Goal: Transaction & Acquisition: Book appointment/travel/reservation

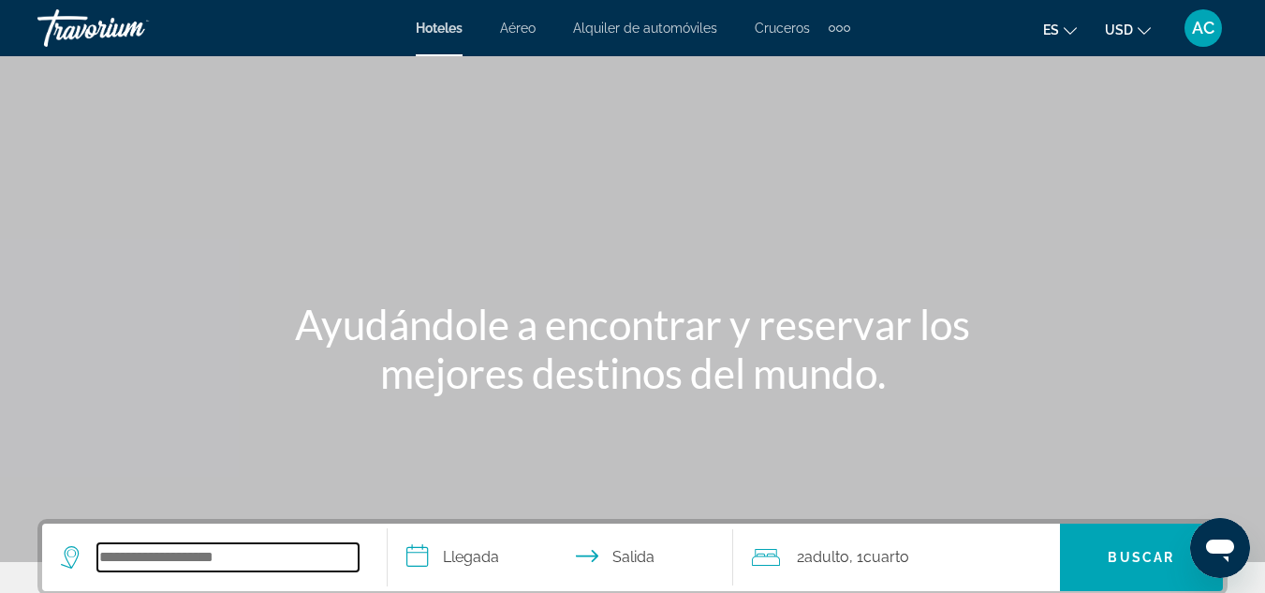
click at [151, 552] on input "Search hotel destination" at bounding box center [227, 557] width 261 height 28
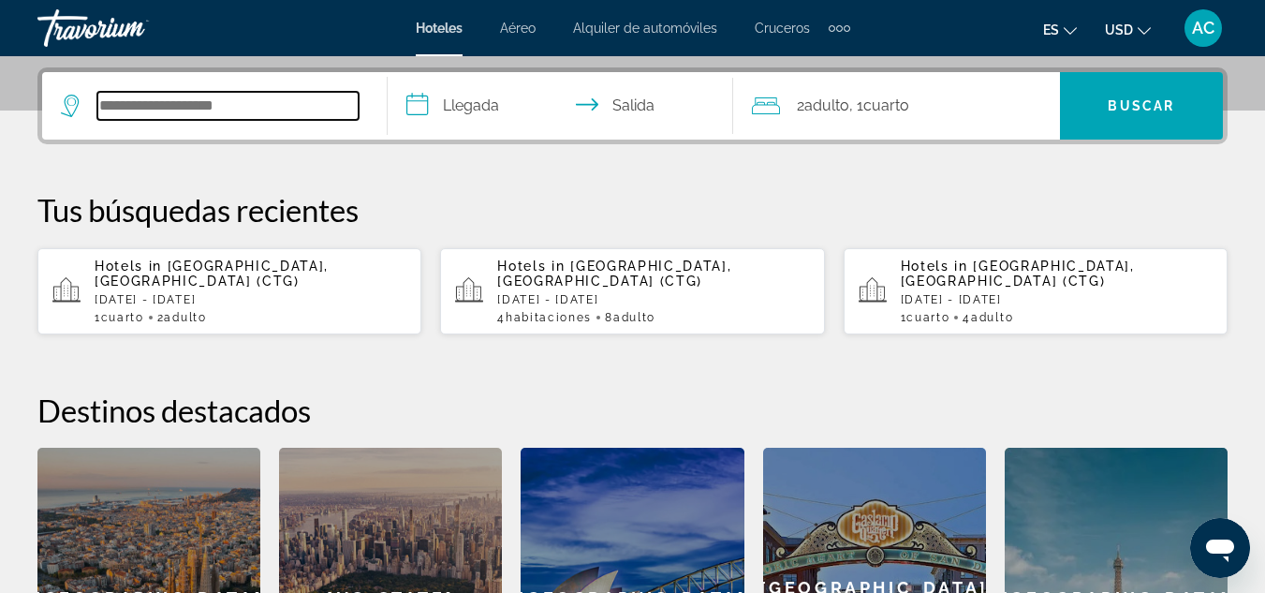
scroll to position [458, 0]
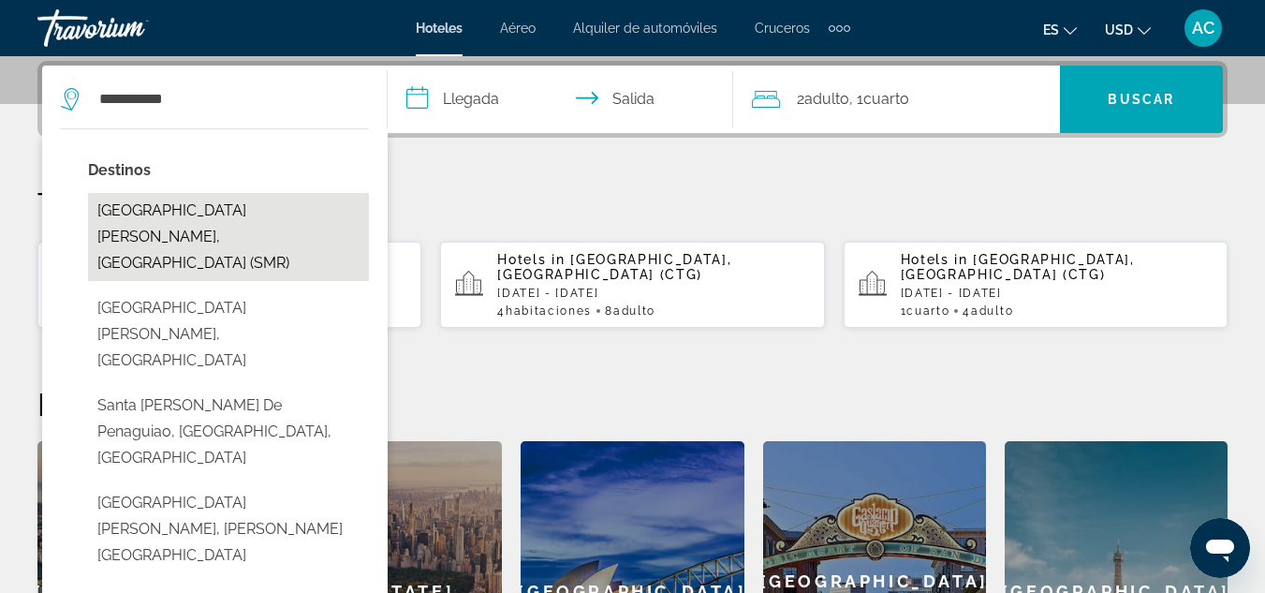
click at [195, 212] on button "[GEOGRAPHIC_DATA][PERSON_NAME], [GEOGRAPHIC_DATA] (SMR)" at bounding box center [228, 237] width 281 height 88
type input "**********"
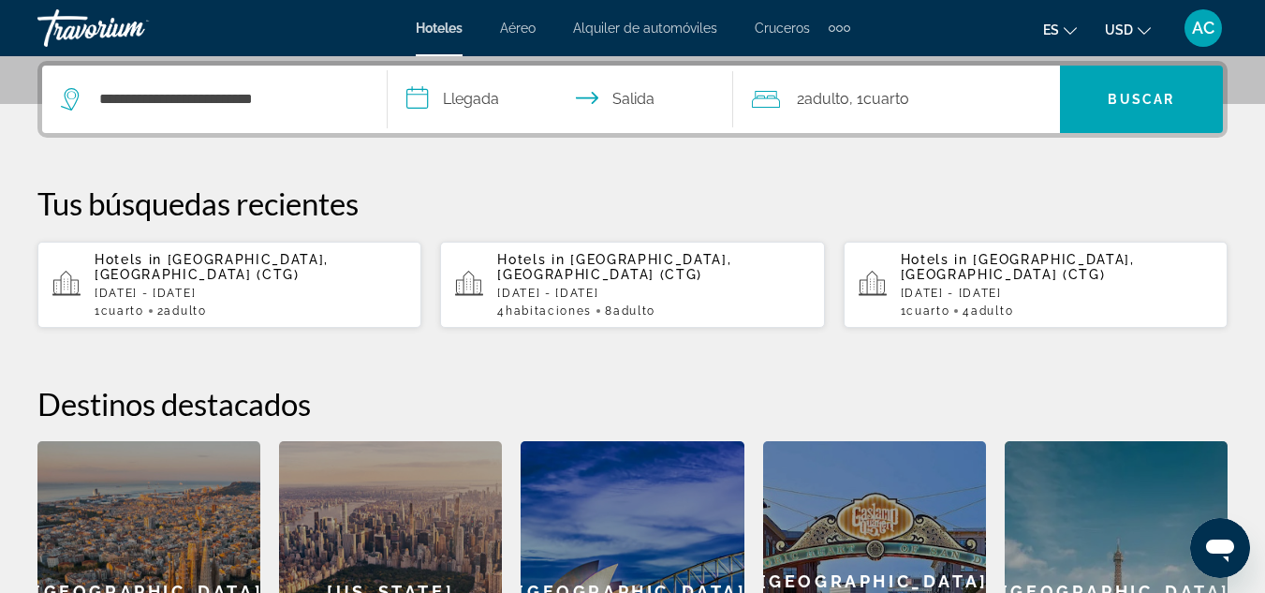
click at [482, 98] on input "**********" at bounding box center [564, 102] width 353 height 73
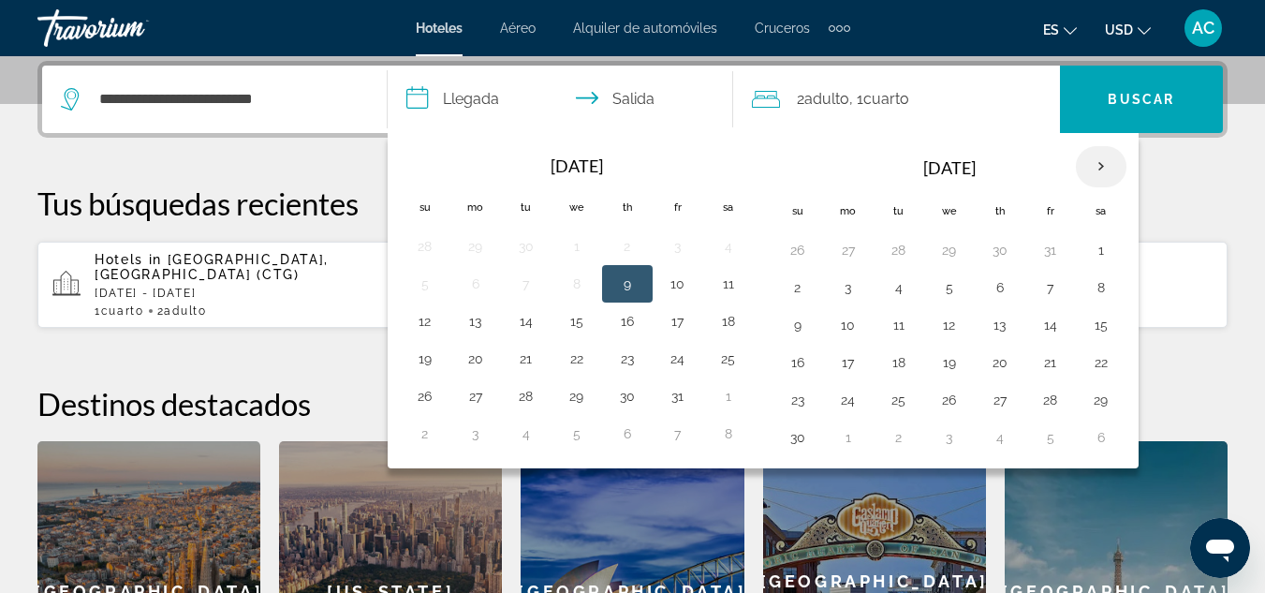
click at [1089, 168] on th "Next month" at bounding box center [1101, 166] width 51 height 41
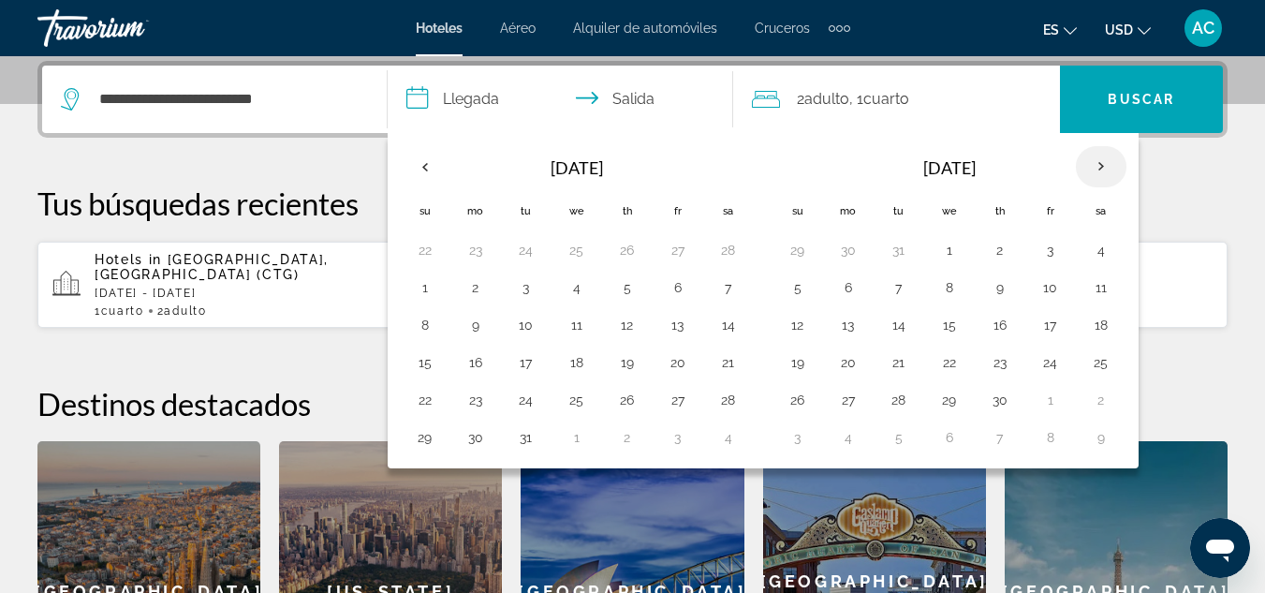
click at [1089, 168] on th "Next month" at bounding box center [1101, 166] width 51 height 41
click at [1050, 287] on button "8" at bounding box center [1050, 287] width 30 height 26
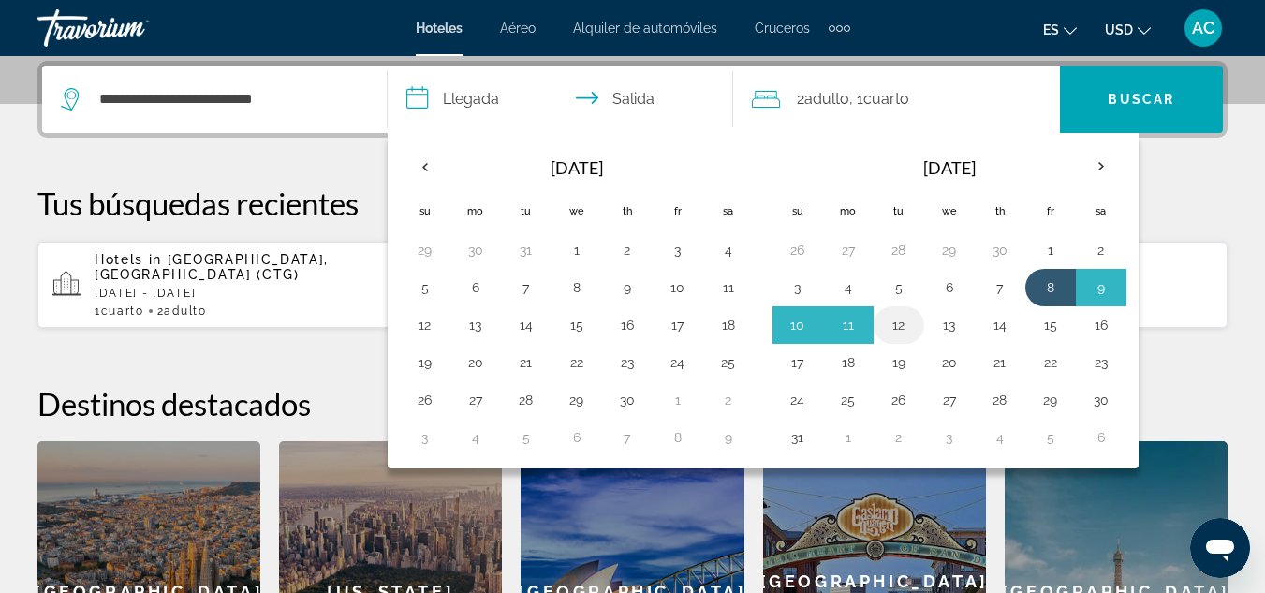
click at [902, 330] on button "12" at bounding box center [899, 325] width 30 height 26
type input "**********"
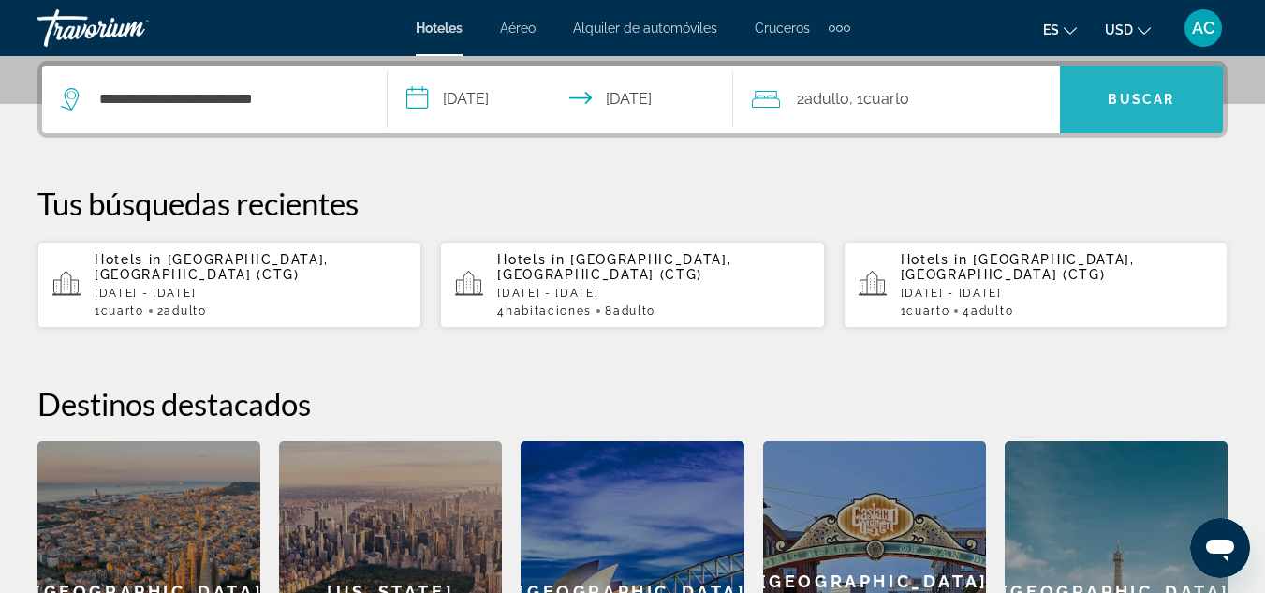
click at [1105, 107] on span "Search" at bounding box center [1141, 99] width 163 height 45
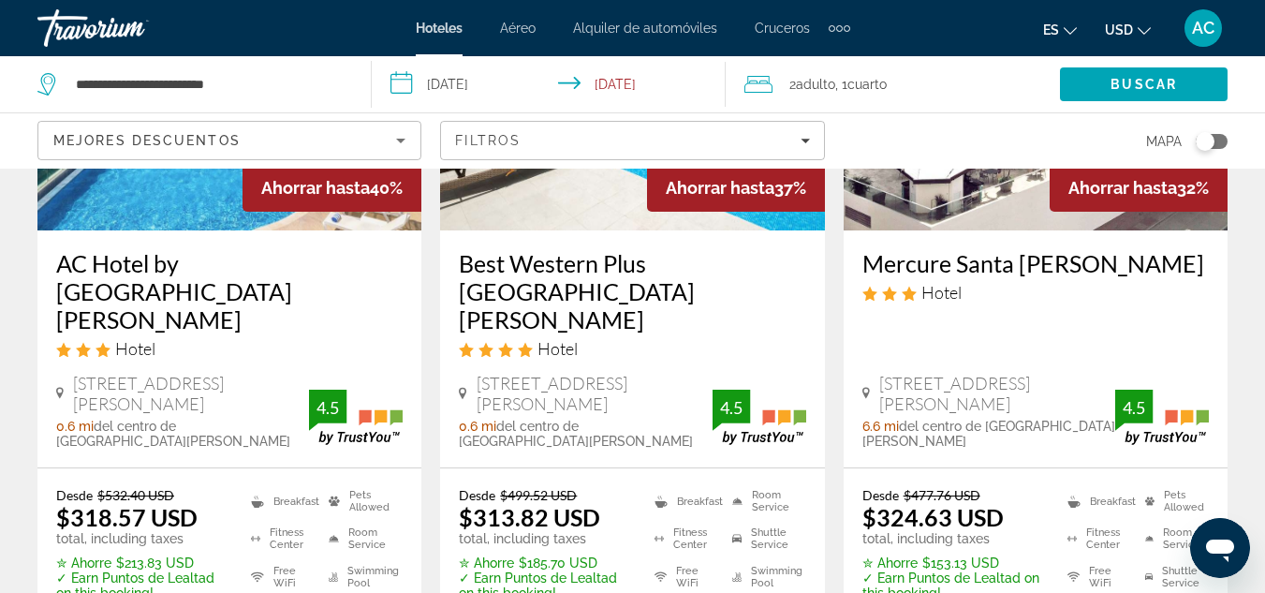
scroll to position [304, 0]
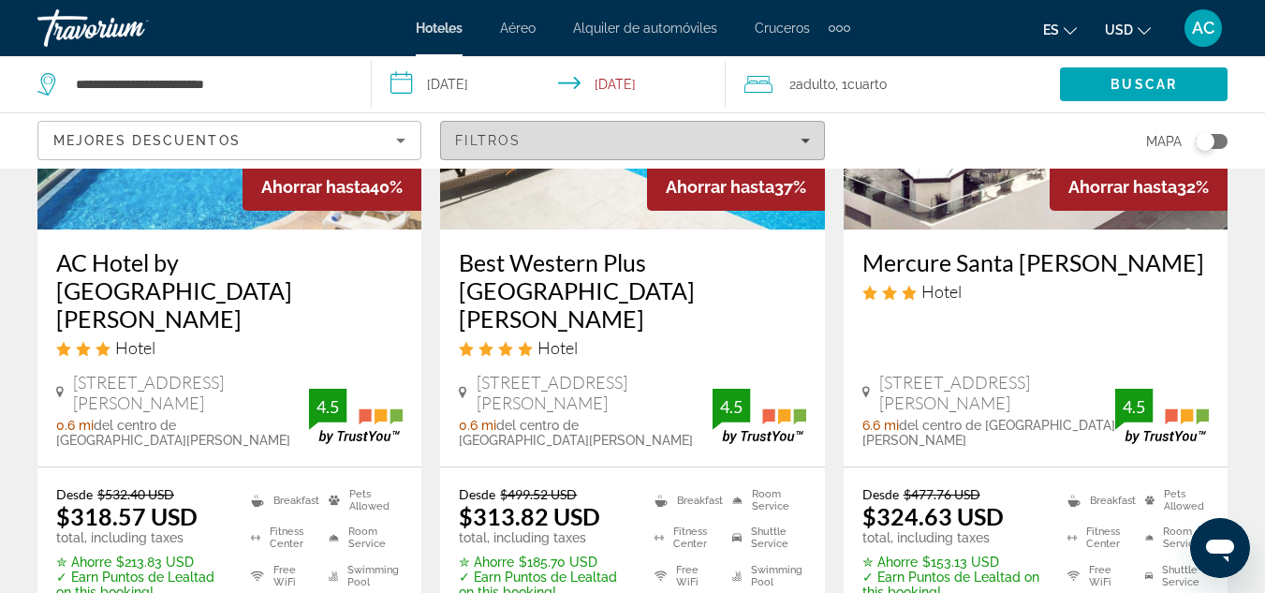
click at [614, 138] on div "Filtros" at bounding box center [632, 140] width 354 height 15
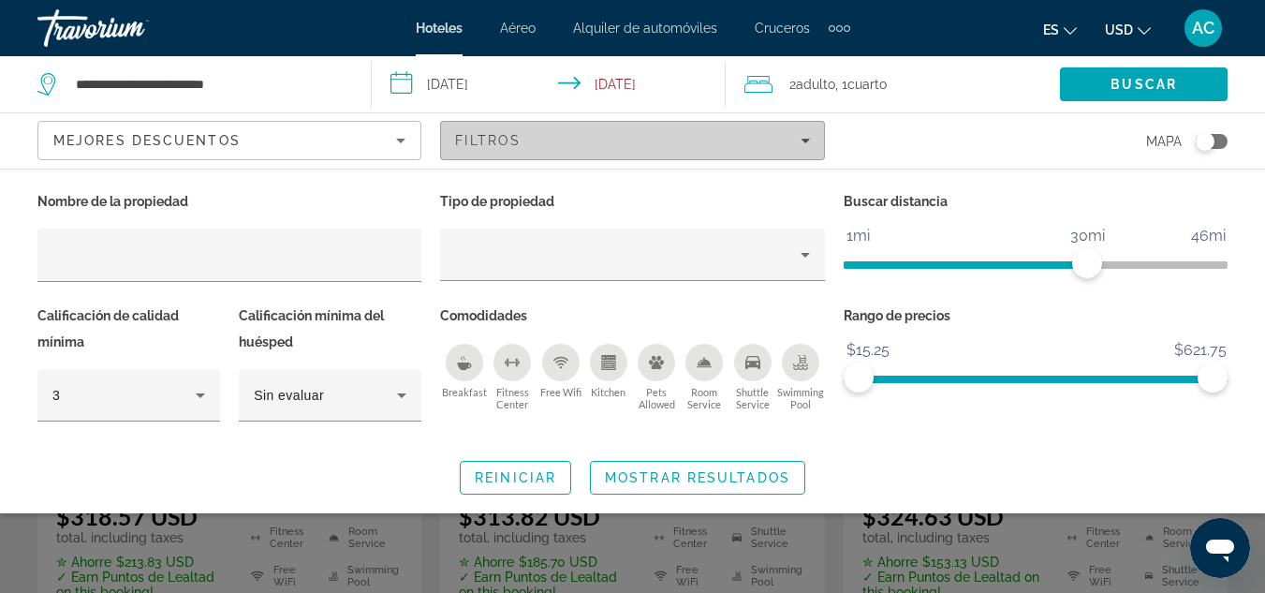
click at [614, 138] on div "Filtros" at bounding box center [632, 140] width 354 height 15
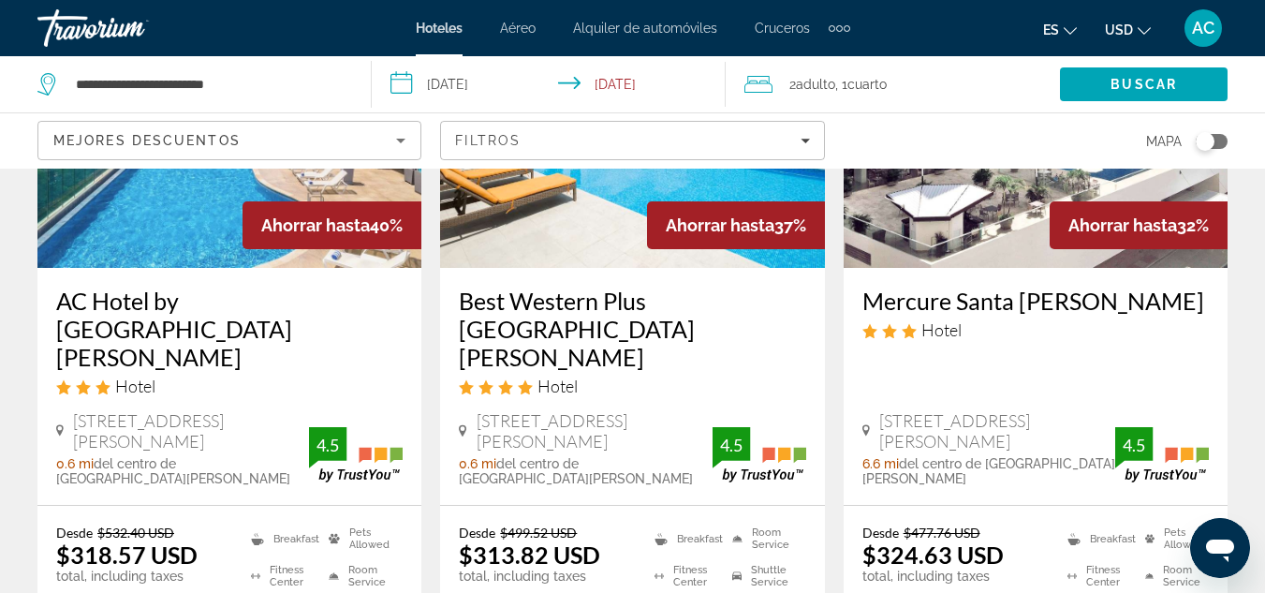
scroll to position [269, 0]
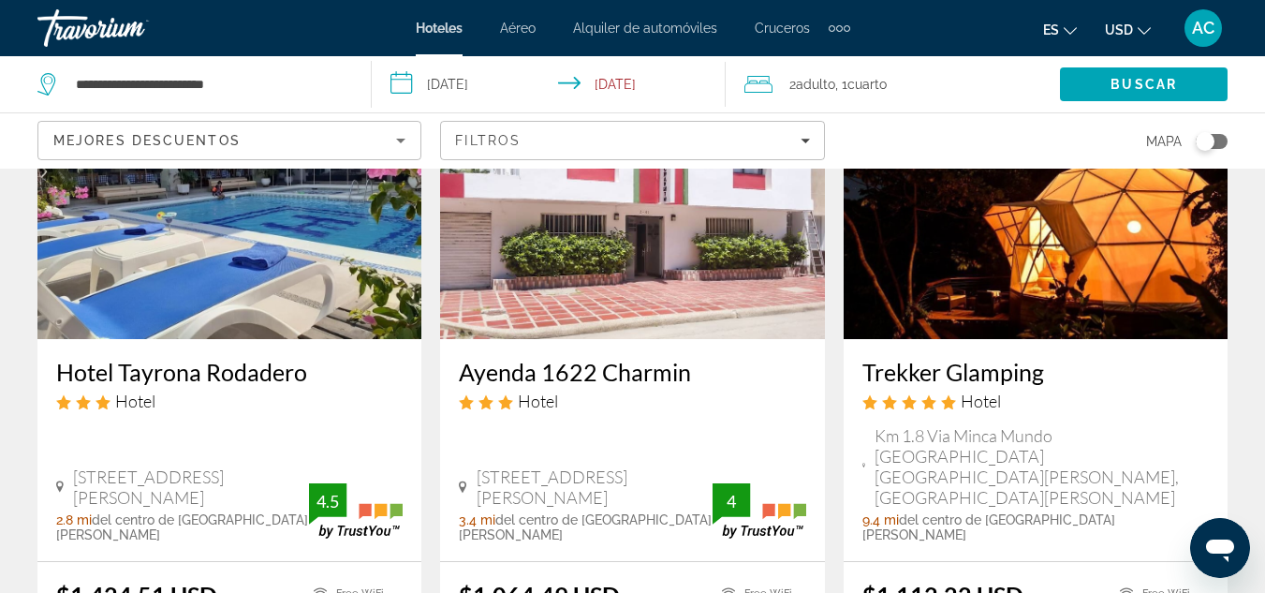
scroll to position [2843, 0]
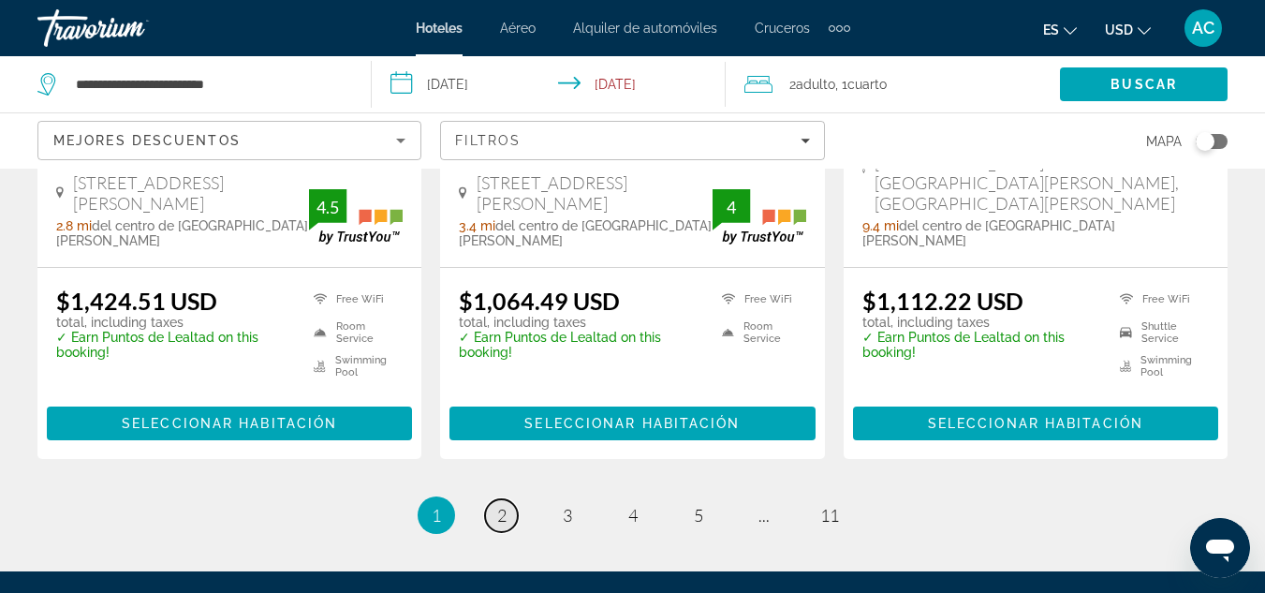
click at [490, 499] on link "page 2" at bounding box center [501, 515] width 33 height 33
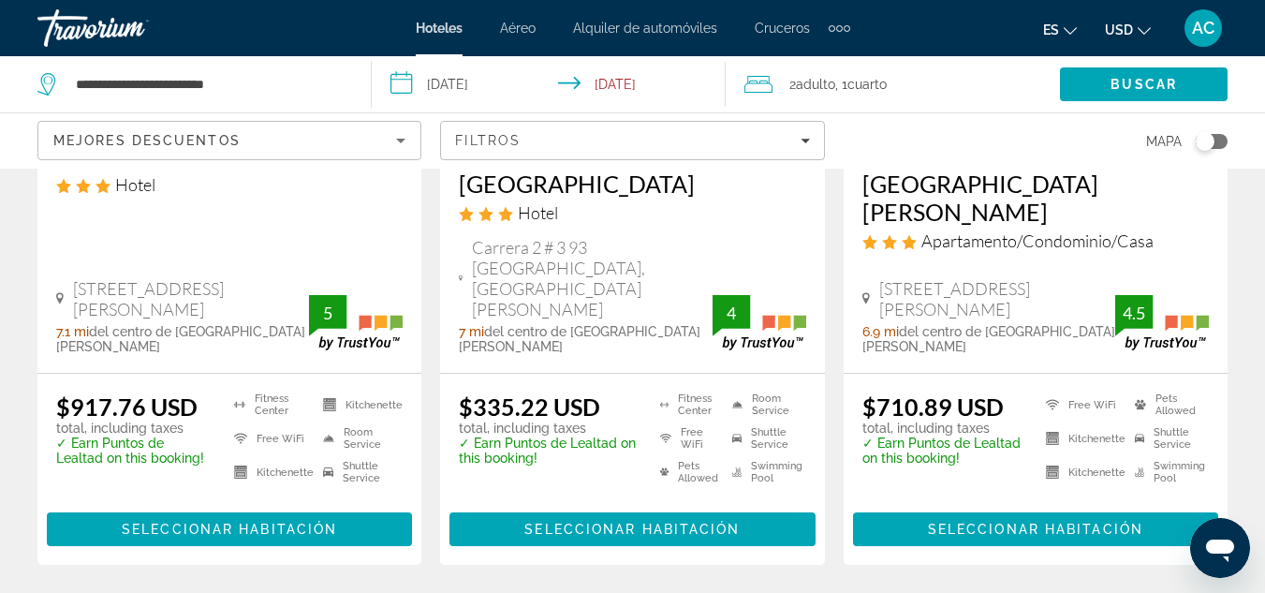
scroll to position [2674, 0]
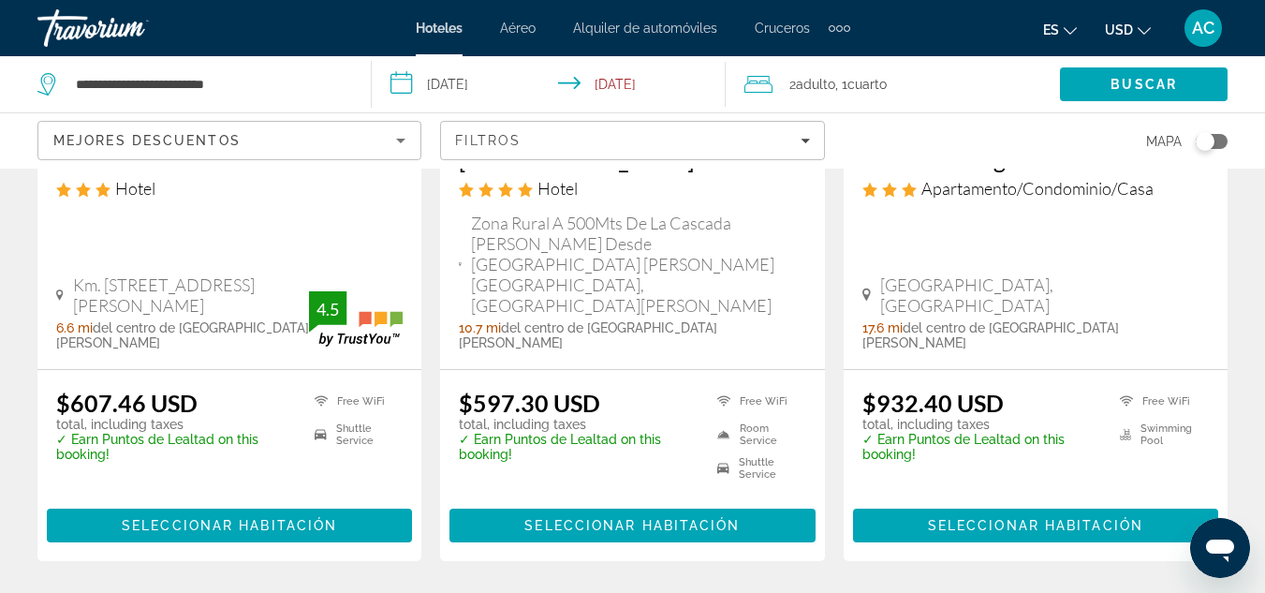
scroll to position [2647, 0]
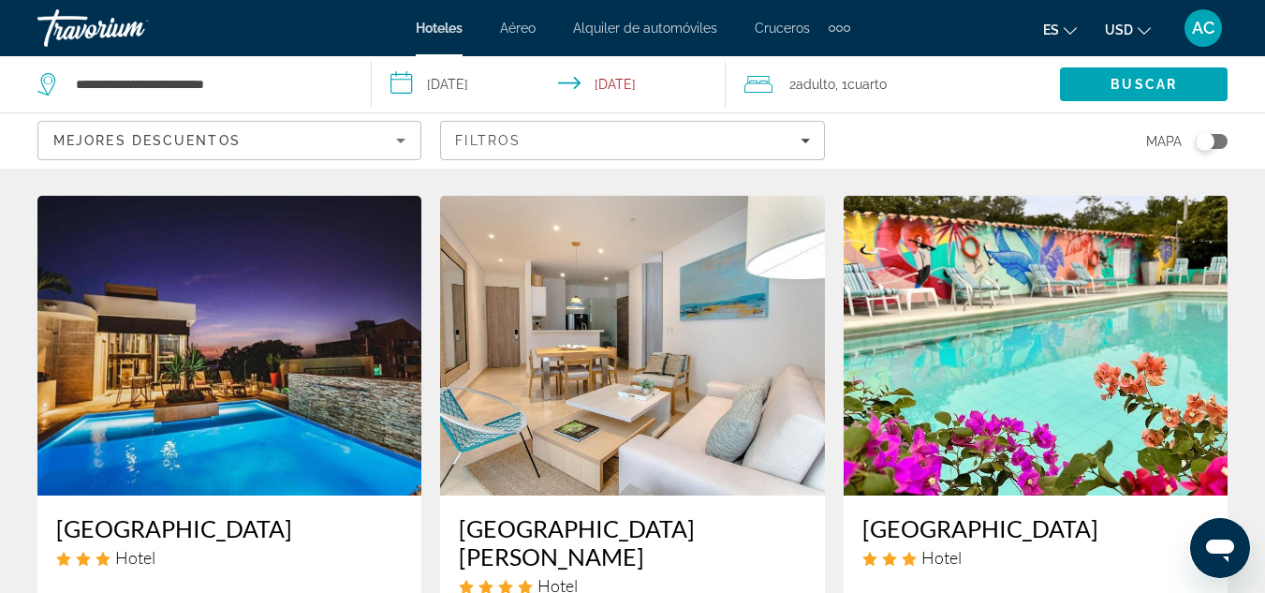
scroll to position [1001, 0]
